Goal: Communication & Community: Answer question/provide support

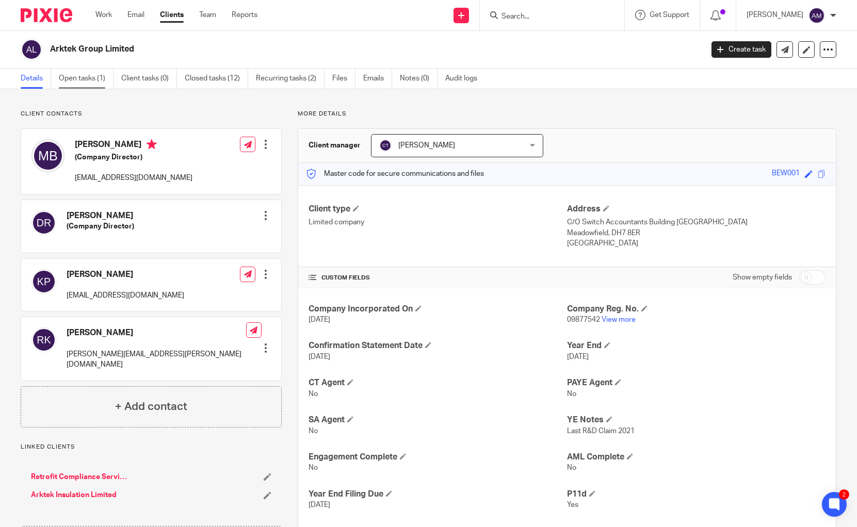
click at [91, 83] on link "Open tasks (1)" at bounding box center [86, 79] width 55 height 20
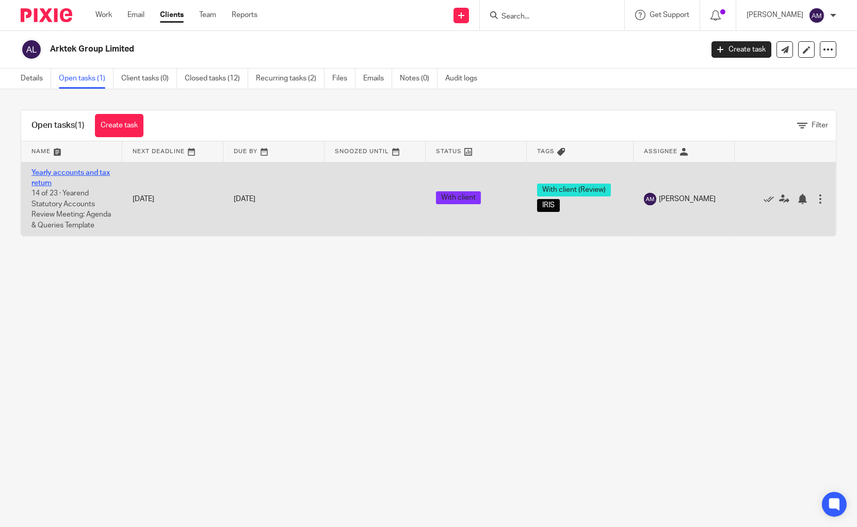
click at [62, 171] on link "Yearly accounts and tax return" at bounding box center [70, 178] width 78 height 18
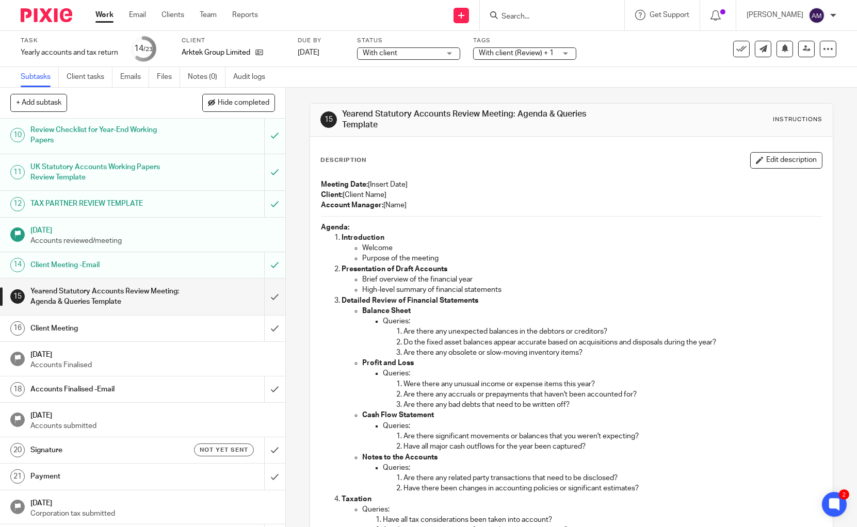
scroll to position [289, 0]
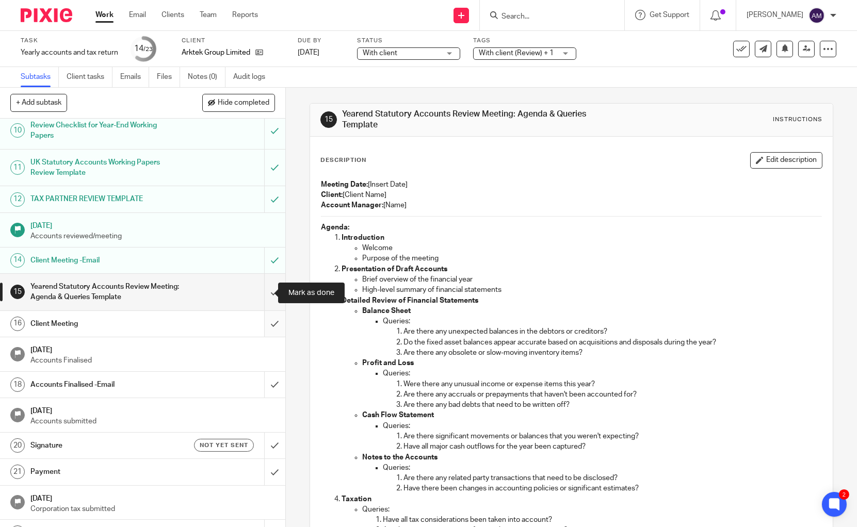
drag, startPoint x: 260, startPoint y: 292, endPoint x: 261, endPoint y: 315, distance: 22.7
click at [261, 292] on input "submit" at bounding box center [142, 292] width 285 height 37
click at [261, 323] on input "submit" at bounding box center [142, 324] width 285 height 26
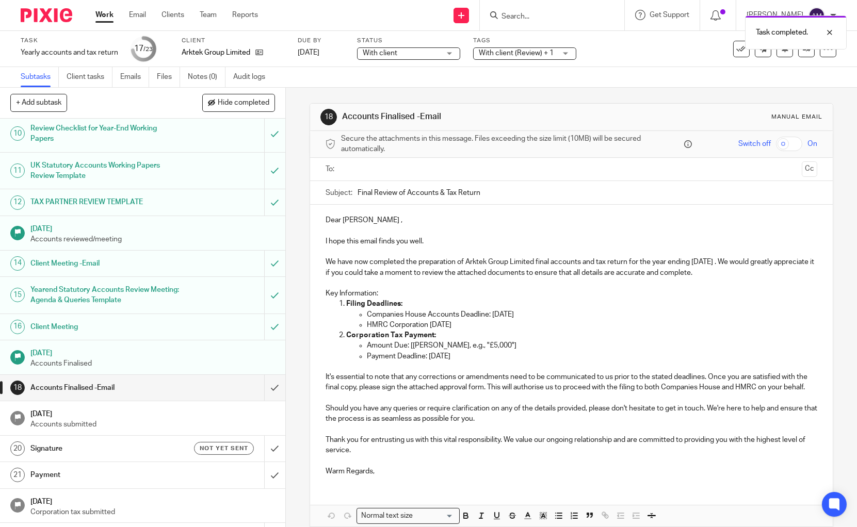
scroll to position [310, 0]
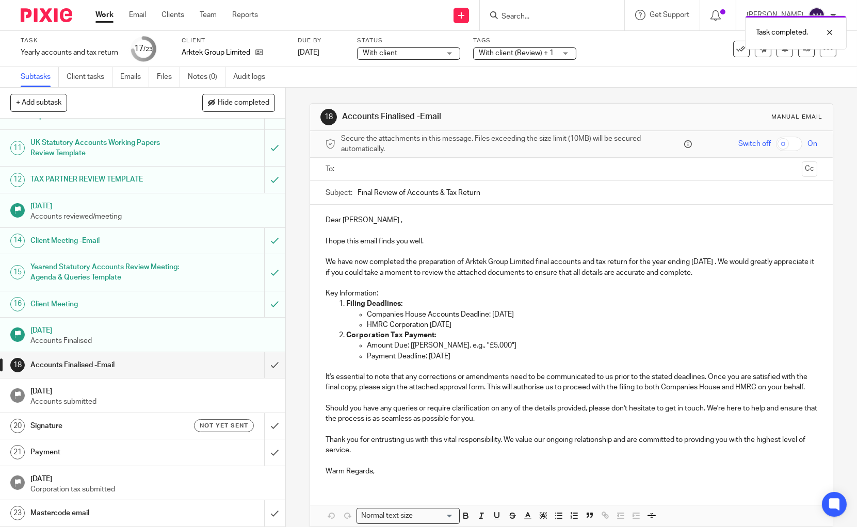
click at [355, 164] on input "text" at bounding box center [570, 169] width 453 height 12
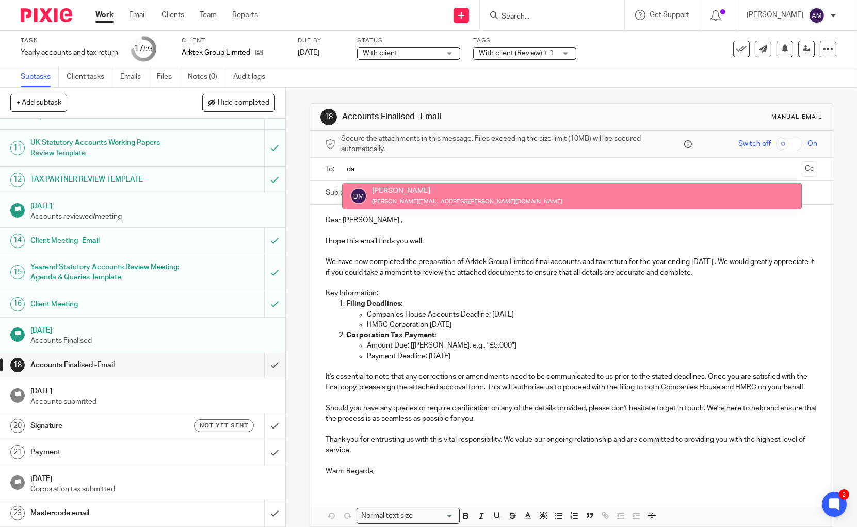
type input "da"
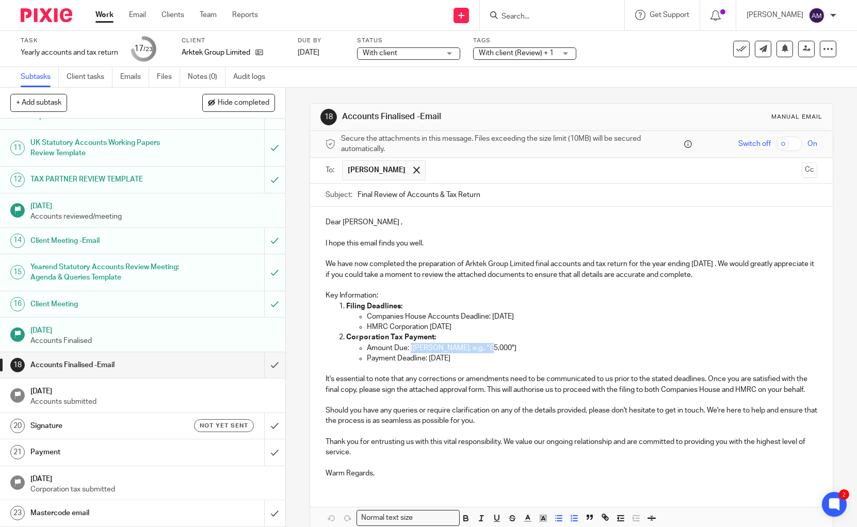
drag, startPoint x: 485, startPoint y: 349, endPoint x: 406, endPoint y: 349, distance: 78.9
click at [406, 349] on p "Amount Due: [Amount, e.g., "£5,000"]" at bounding box center [592, 348] width 450 height 10
drag, startPoint x: 447, startPoint y: 348, endPoint x: 407, endPoint y: 348, distance: 39.2
click at [407, 348] on p "Amount Due: £147186" at bounding box center [592, 348] width 450 height 10
click at [463, 514] on icon "button" at bounding box center [465, 518] width 9 height 9
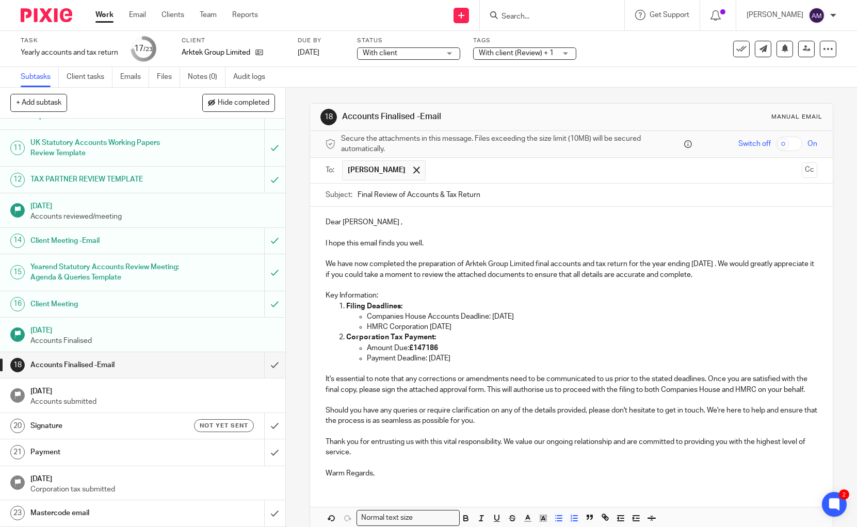
drag, startPoint x: 526, startPoint y: 330, endPoint x: 490, endPoint y: 327, distance: 36.2
click at [490, 327] on p "HMRC Corporation Tax Return Deadline: 2026" at bounding box center [592, 327] width 450 height 10
click at [501, 328] on p "HMRC Corporation Tax Return Deadline: 1st Jan 2026" at bounding box center [592, 327] width 450 height 10
drag, startPoint x: 533, startPoint y: 326, endPoint x: 491, endPoint y: 327, distance: 41.8
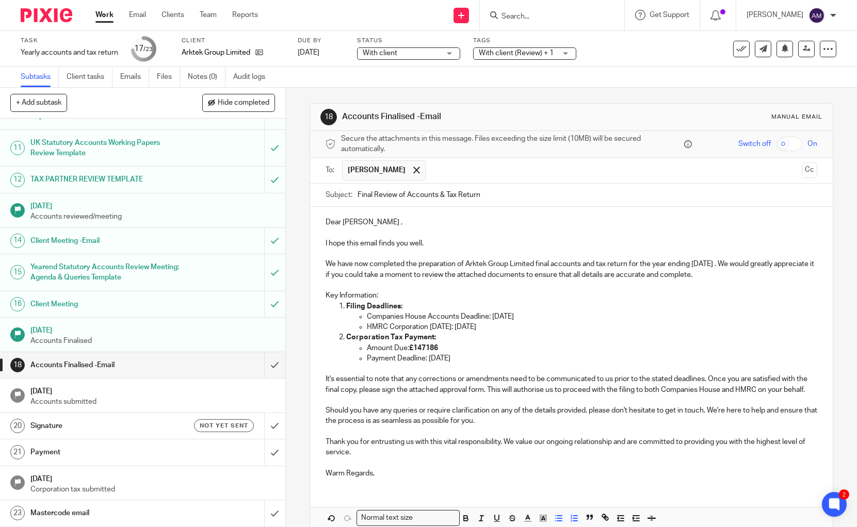
click at [491, 327] on p "HMRC Corporation Tax Return Deadline: 1 Jan 2026" at bounding box center [592, 327] width 450 height 10
drag, startPoint x: 461, startPoint y: 519, endPoint x: 465, endPoint y: 509, distance: 11.1
click at [461, 518] on icon "button" at bounding box center [465, 518] width 9 height 9
drag, startPoint x: 527, startPoint y: 315, endPoint x: 487, endPoint y: 316, distance: 39.7
click at [487, 316] on p "Companies House Accounts Deadline: 31 Dec 2025" at bounding box center [592, 316] width 450 height 10
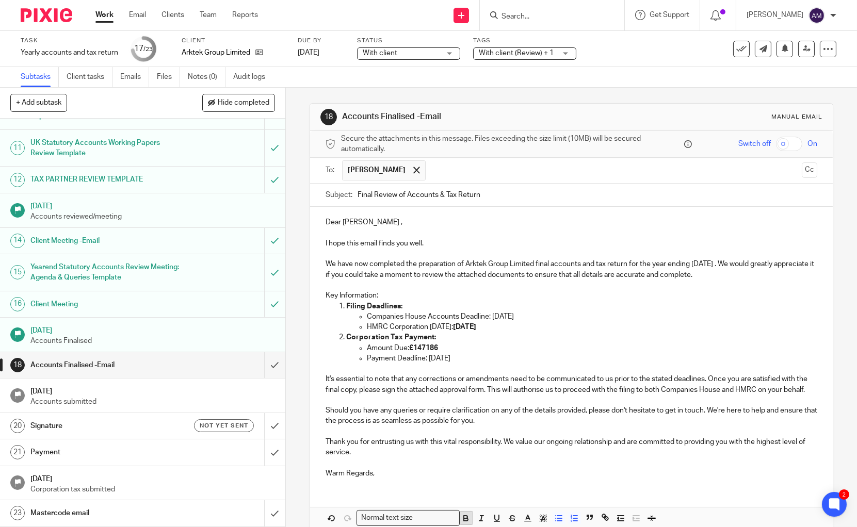
click at [465, 519] on icon "button" at bounding box center [466, 519] width 4 height 3
drag, startPoint x: 480, startPoint y: 360, endPoint x: 425, endPoint y: 357, distance: 54.7
click at [425, 357] on p "Payment Deadline: 31 Dec 2025" at bounding box center [592, 358] width 450 height 10
click at [465, 519] on icon "button" at bounding box center [465, 518] width 9 height 9
click at [482, 454] on p "Thank you for entrusting us with this vital responsibility. We value our ongoin…" at bounding box center [570, 447] width 491 height 21
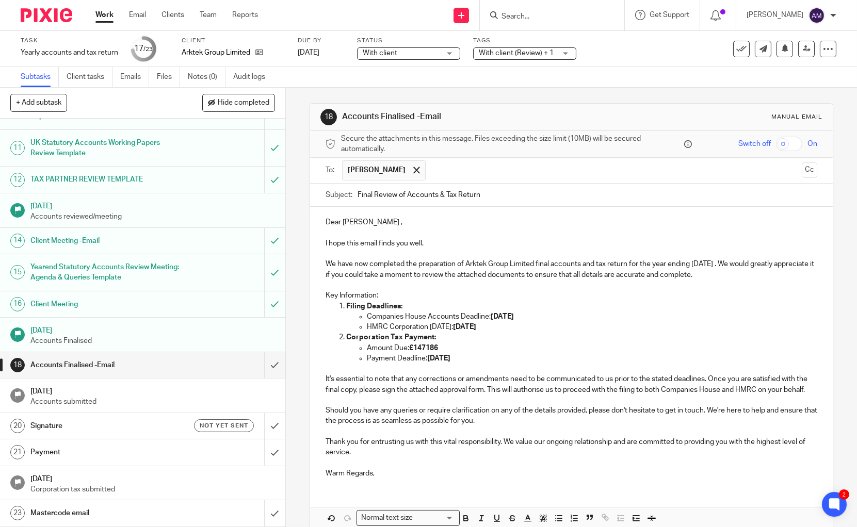
scroll to position [53, 0]
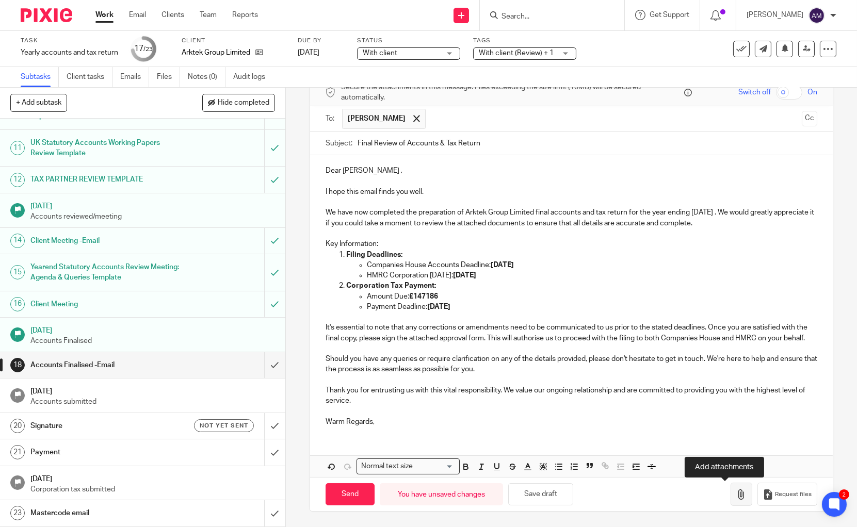
click at [736, 497] on icon "button" at bounding box center [741, 494] width 10 height 10
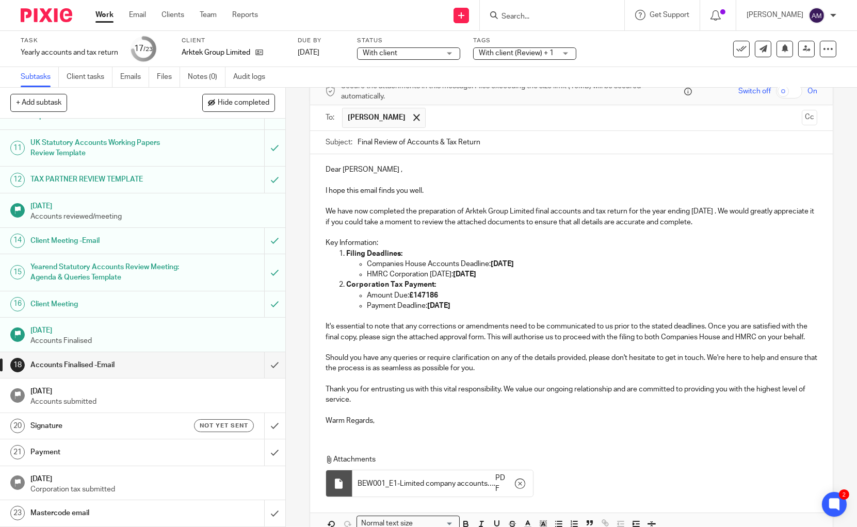
click at [606, 440] on div "Dear Mark , I hope this email finds you well. We have now completed the prepara…" at bounding box center [571, 344] width 522 height 380
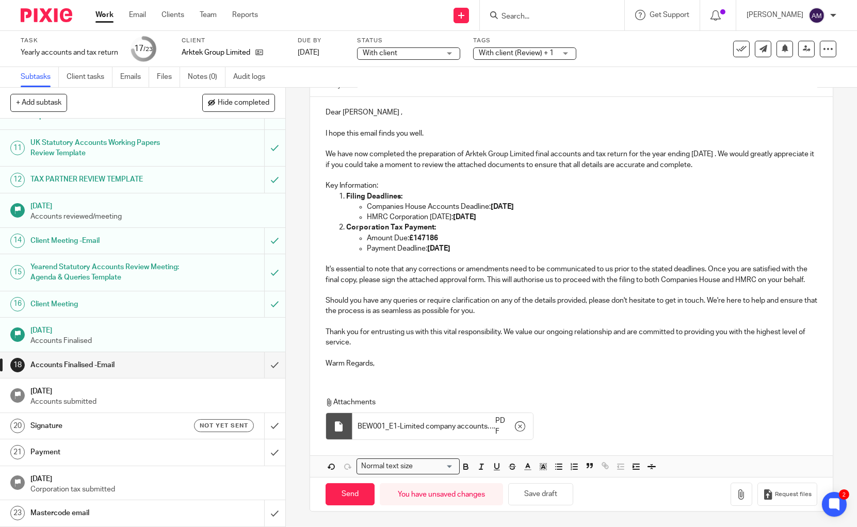
scroll to position [0, 0]
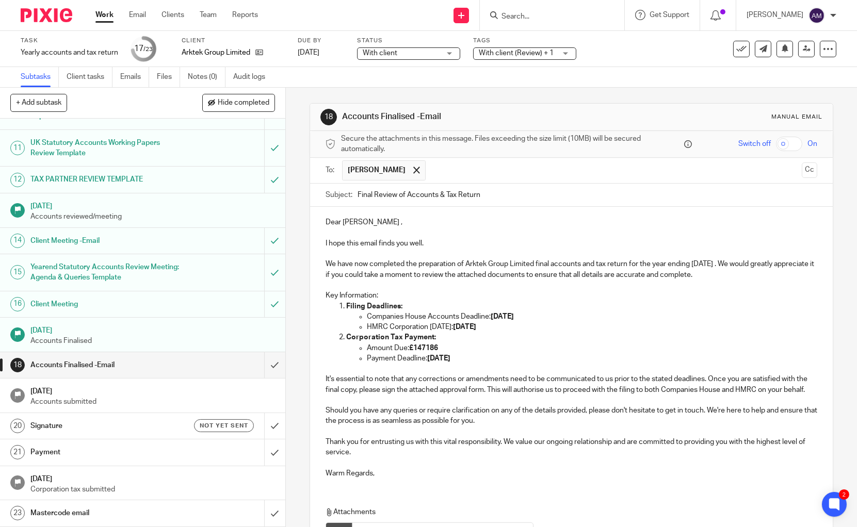
click at [561, 53] on div "With client (Review) + 1" at bounding box center [524, 53] width 103 height 12
click at [593, 62] on div "Task Yearly accounts and tax return Save Yearly accounts and tax return 17 /23 …" at bounding box center [428, 49] width 857 height 36
click at [483, 194] on input "Final Review of Accounts & Tax Return" at bounding box center [586, 195] width 459 height 23
type input "Final Review of Accounts & Tax Return for Arktek Group"
click at [615, 303] on p "Filing Deadlines:" at bounding box center [581, 306] width 471 height 10
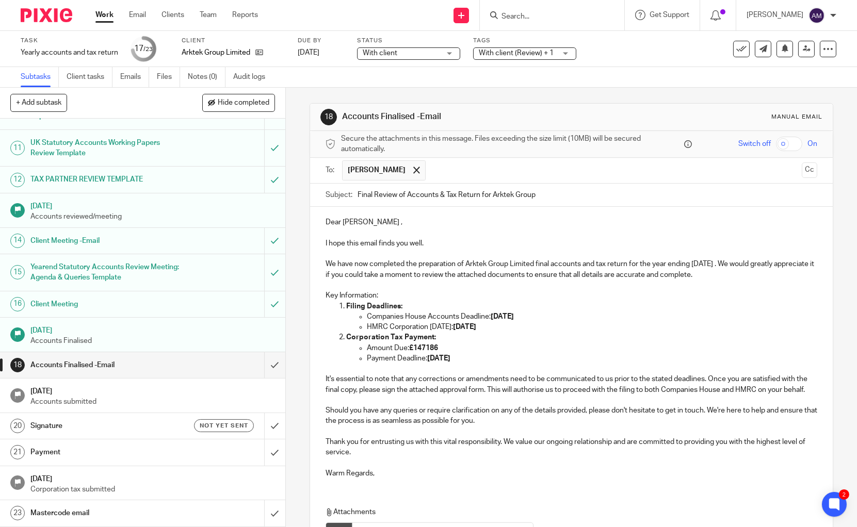
scroll to position [111, 0]
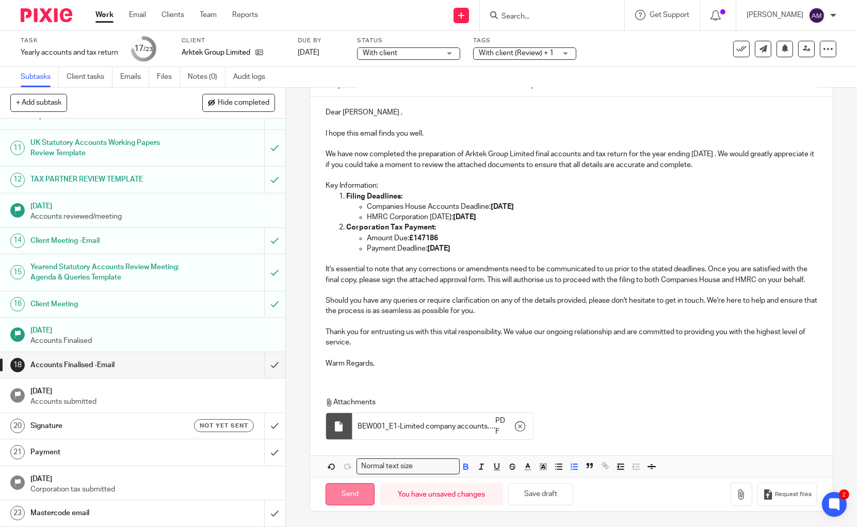
drag, startPoint x: 347, startPoint y: 495, endPoint x: 352, endPoint y: 493, distance: 5.6
click at [352, 494] on input "Send" at bounding box center [349, 494] width 49 height 22
type input "Sent"
